Goal: Navigation & Orientation: Find specific page/section

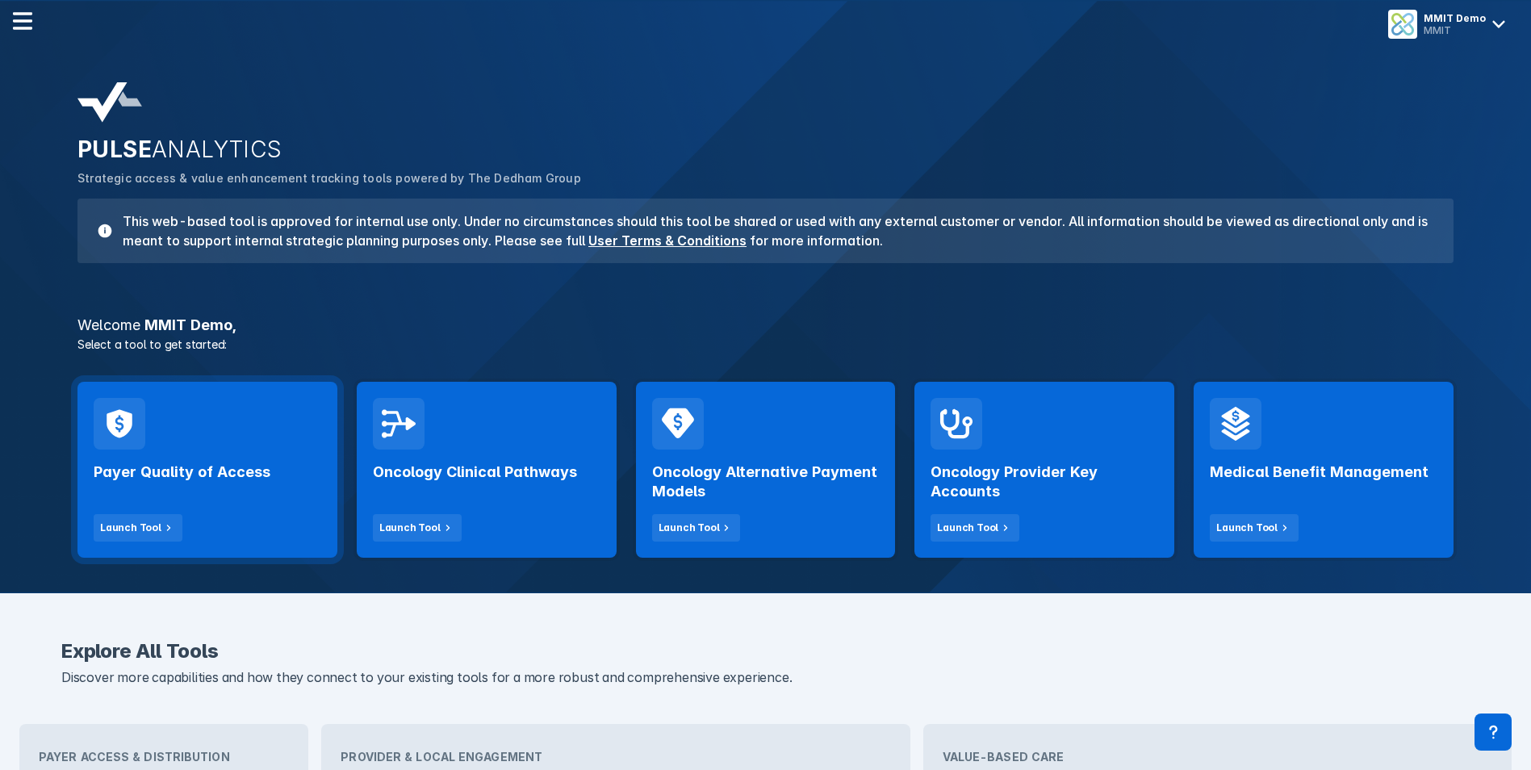
click at [245, 467] on h2 "Payer Quality of Access" at bounding box center [182, 471] width 177 height 19
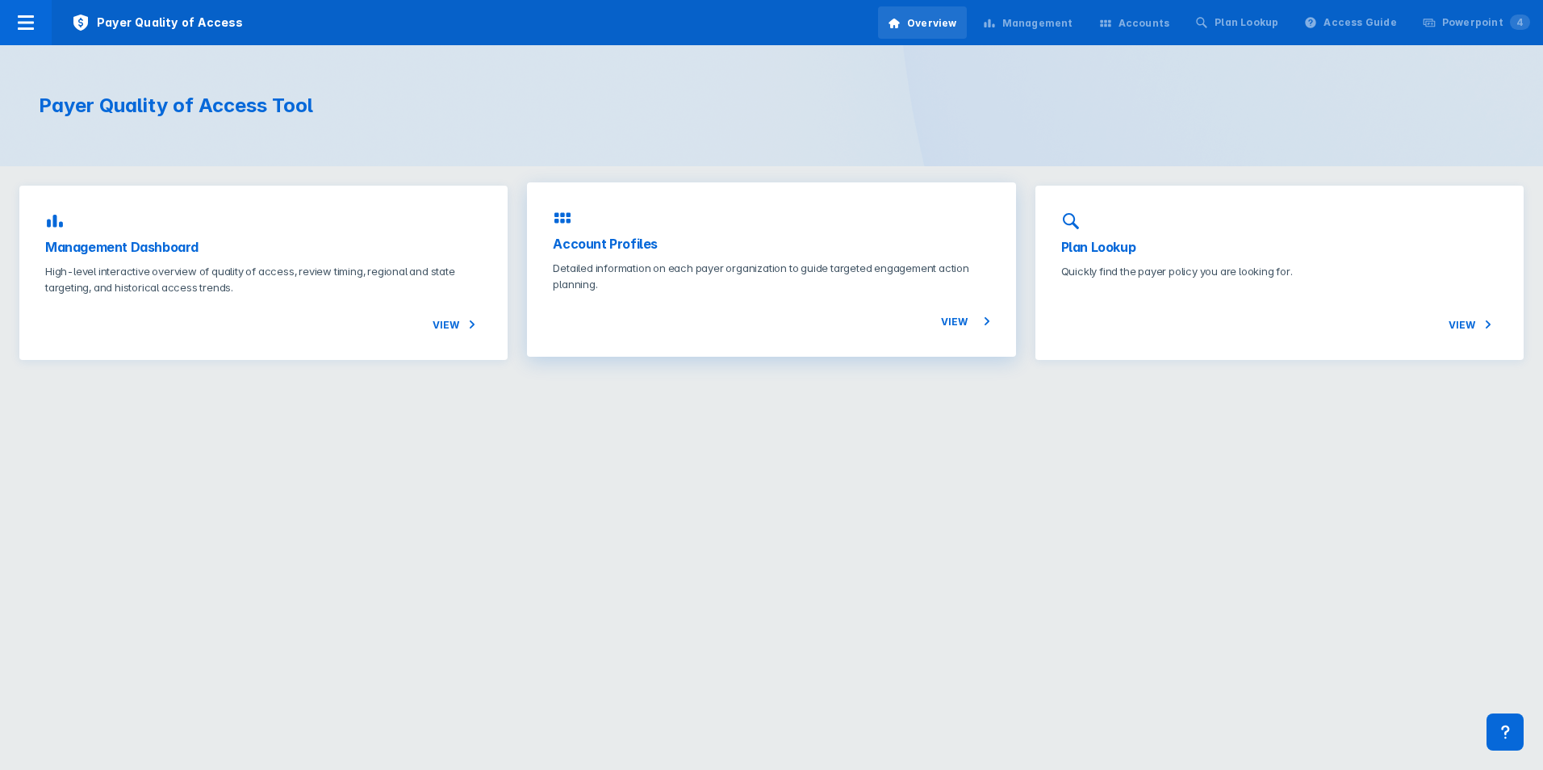
click at [629, 242] on h3 "Account Profiles" at bounding box center [771, 243] width 437 height 19
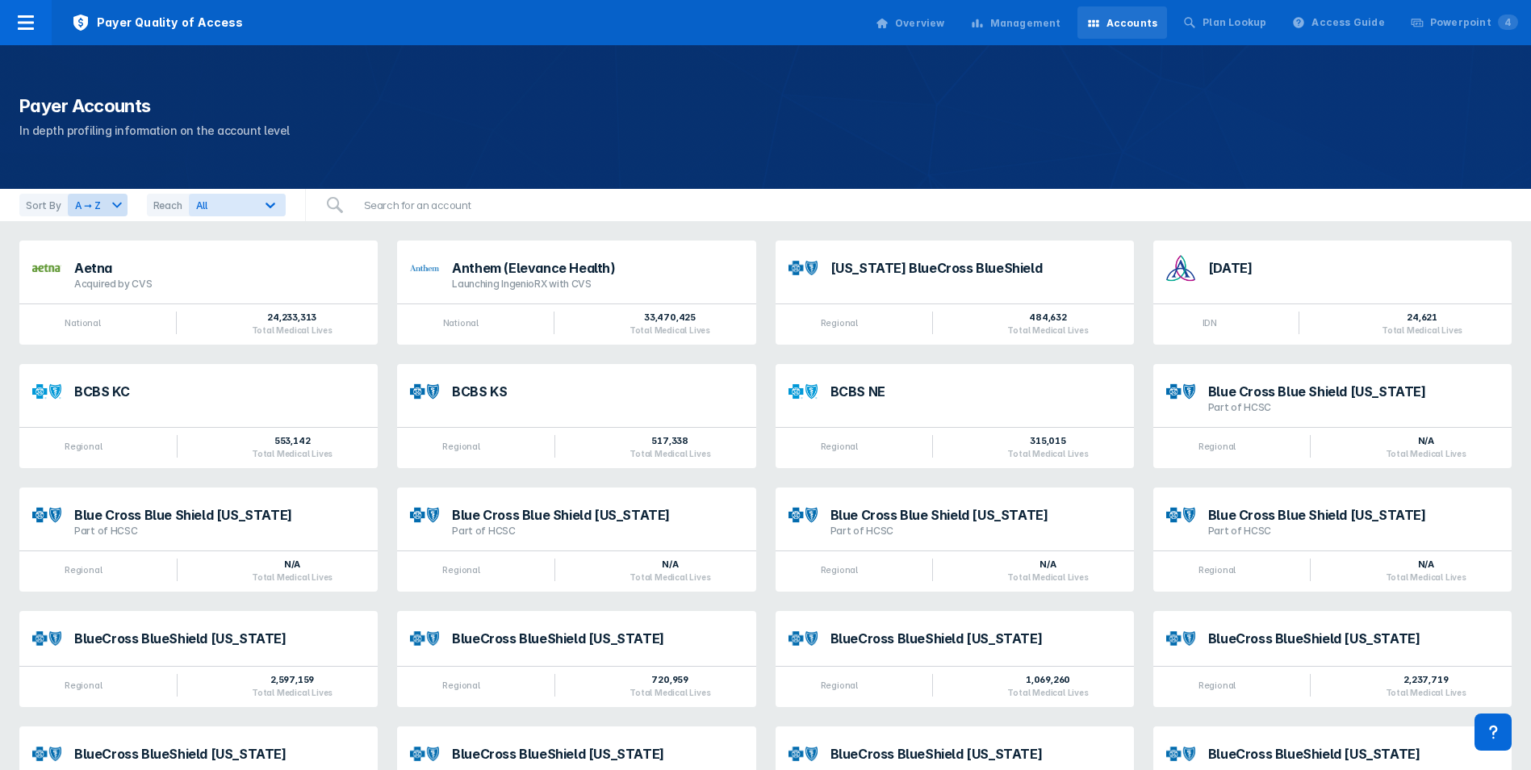
click at [1042, 23] on div "Management" at bounding box center [1025, 23] width 71 height 15
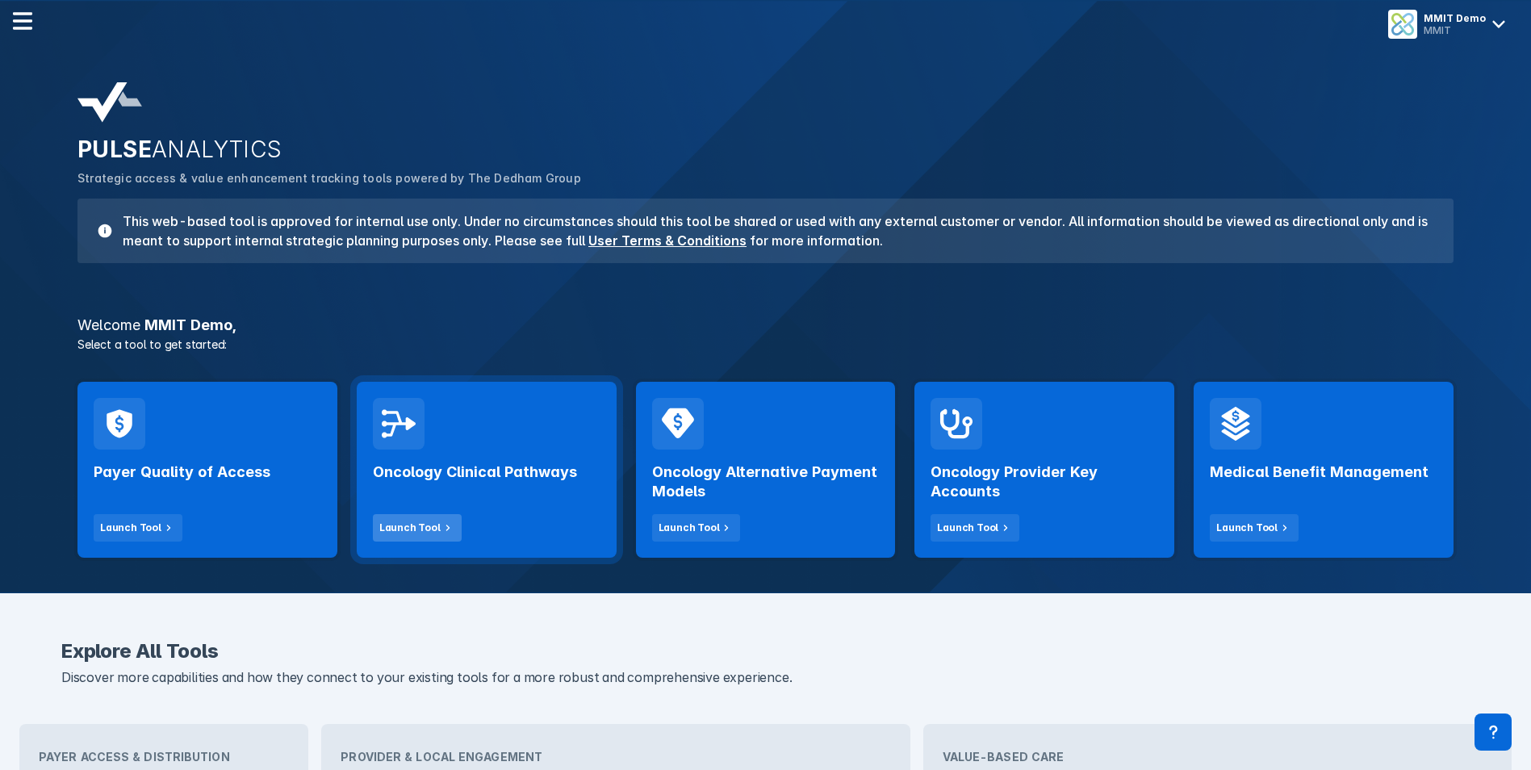
click at [426, 521] on div "Launch Tool" at bounding box center [409, 528] width 61 height 15
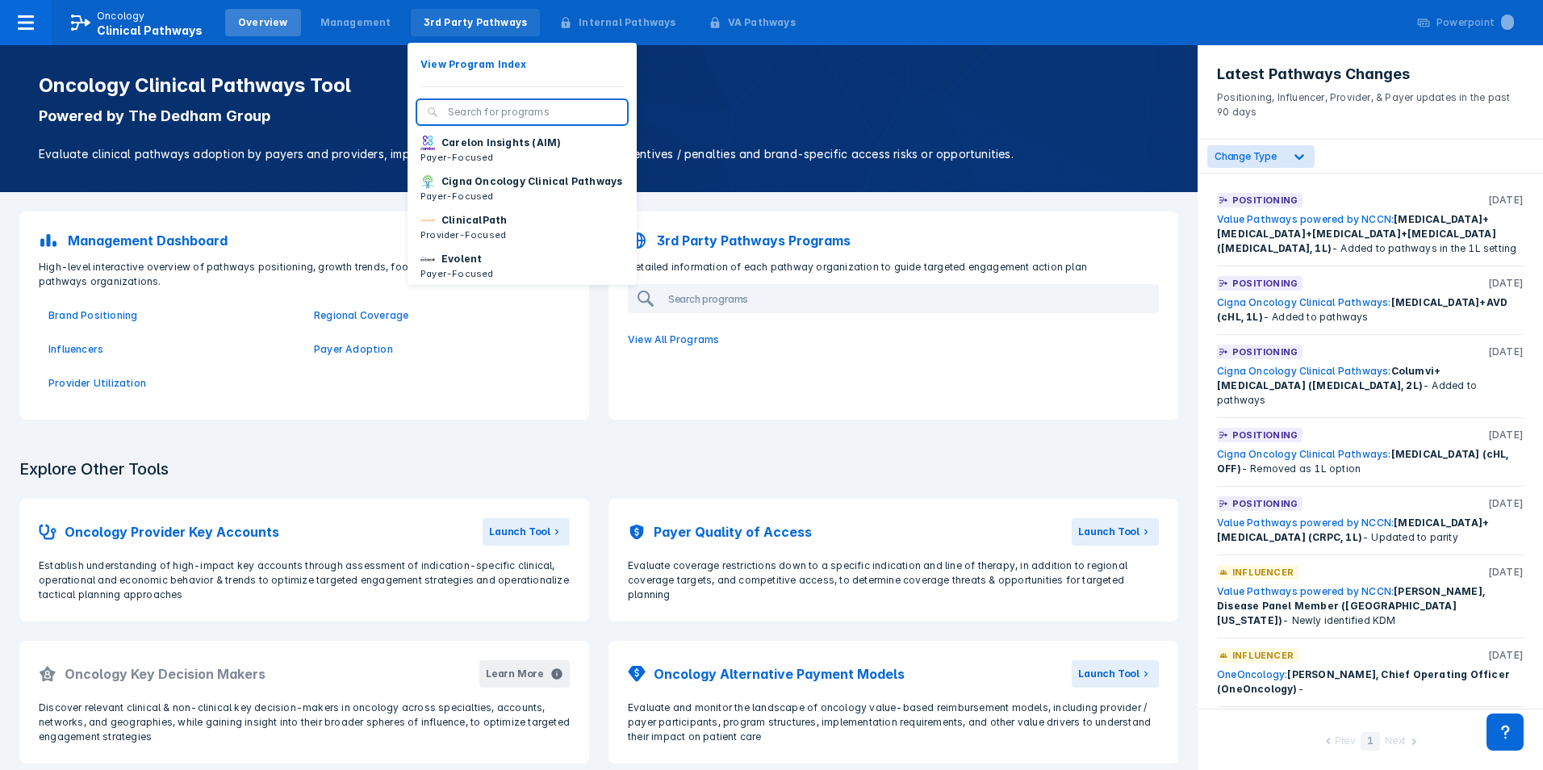
click at [450, 26] on div "3rd Party Pathways" at bounding box center [476, 22] width 104 height 15
